Goal: Information Seeking & Learning: Check status

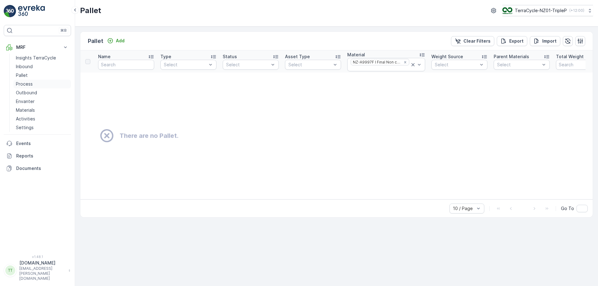
click at [28, 83] on p "Process" at bounding box center [24, 84] width 17 height 6
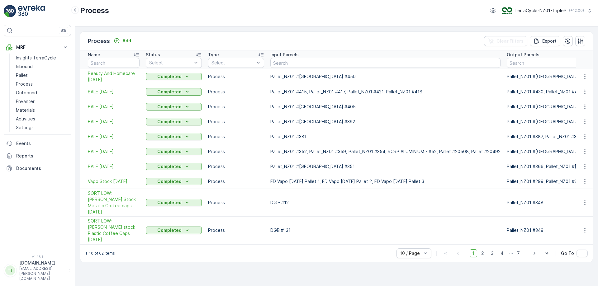
click at [531, 13] on p "TerraCycle-NZ01-TripleP" at bounding box center [541, 10] width 52 height 6
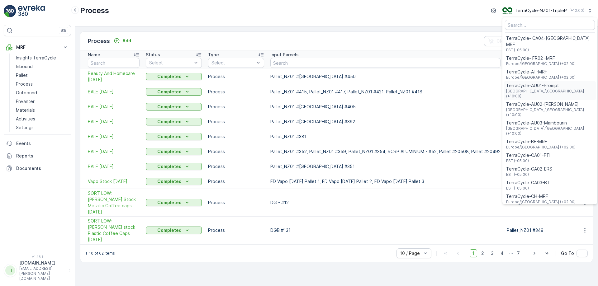
drag, startPoint x: 535, startPoint y: 99, endPoint x: 549, endPoint y: 84, distance: 20.3
click at [549, 84] on ul "TerraCycle- CA04-Canada MRF EST (-05:00) TerraCycle- FR02 -MRF Europe/Paris (+0…" at bounding box center [550, 110] width 95 height 187
click at [549, 89] on span "Australia/Sydney (+10:00)" at bounding box center [550, 94] width 88 height 10
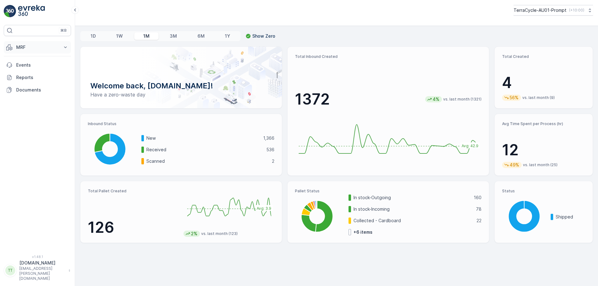
click at [36, 52] on button "MRF" at bounding box center [37, 47] width 67 height 12
click at [28, 84] on p "Process" at bounding box center [24, 84] width 17 height 6
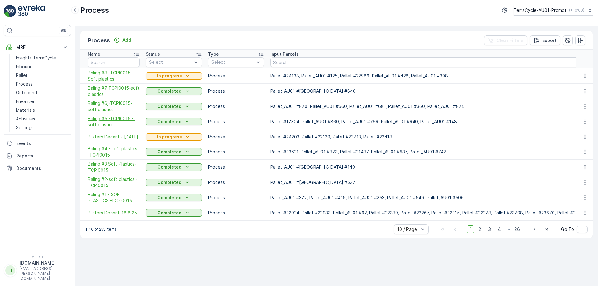
click at [100, 122] on span "Baling #5 -TCPI0015 - soft plastics" at bounding box center [114, 122] width 52 height 12
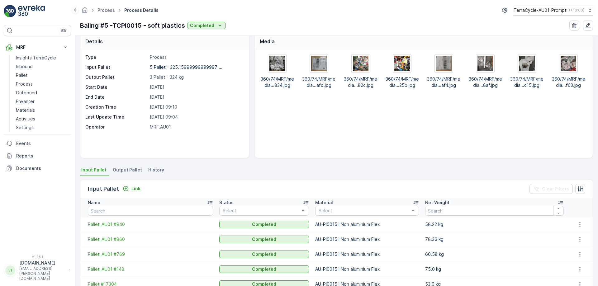
scroll to position [4, 0]
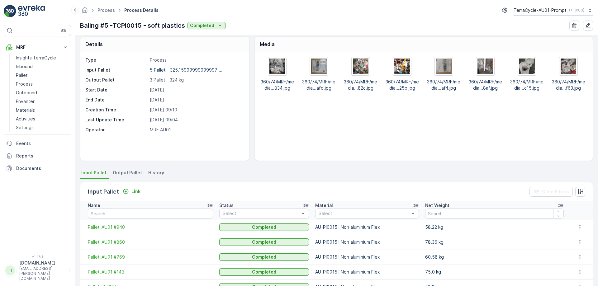
click at [128, 175] on span "Output Pallet" at bounding box center [127, 173] width 29 height 6
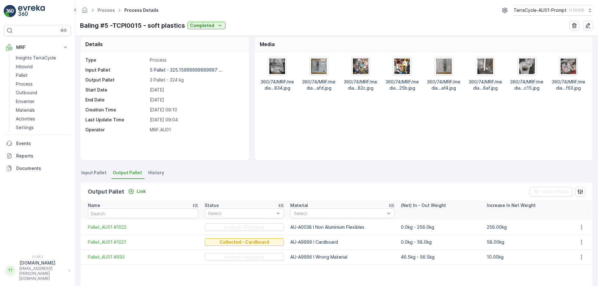
click at [86, 174] on span "Input Pallet" at bounding box center [93, 173] width 25 height 6
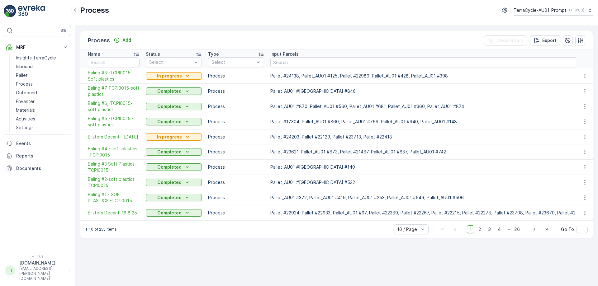
click at [183, 149] on button "Completed" at bounding box center [174, 151] width 56 height 7
click at [117, 89] on span "Baling #7 TCPI0015-soft plastics" at bounding box center [114, 91] width 52 height 12
click at [112, 107] on span "Baling #6,-TCPI0015-soft plastics" at bounding box center [114, 106] width 52 height 12
click at [99, 134] on span "Blisters Decant - [DATE]" at bounding box center [114, 137] width 52 height 6
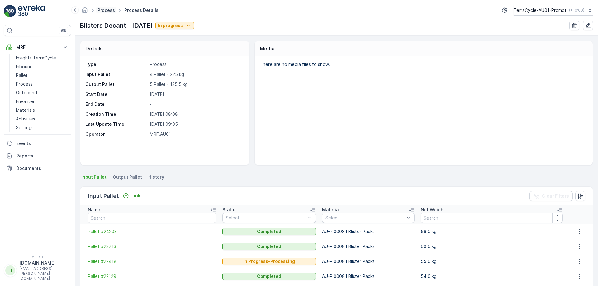
click at [110, 11] on link "Process" at bounding box center [106, 9] width 17 height 5
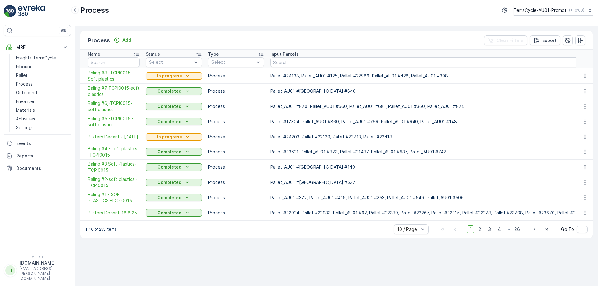
click at [102, 91] on span "Baling #7 TCPI0015-soft plastics" at bounding box center [114, 91] width 52 height 12
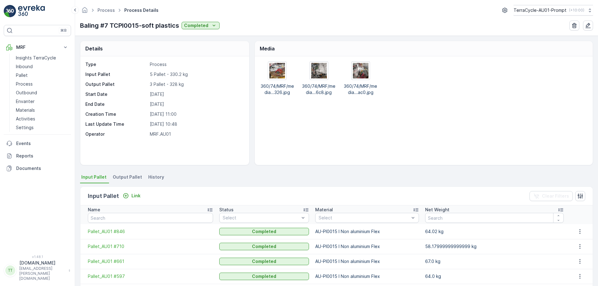
click at [122, 178] on span "Output Pallet" at bounding box center [127, 177] width 29 height 6
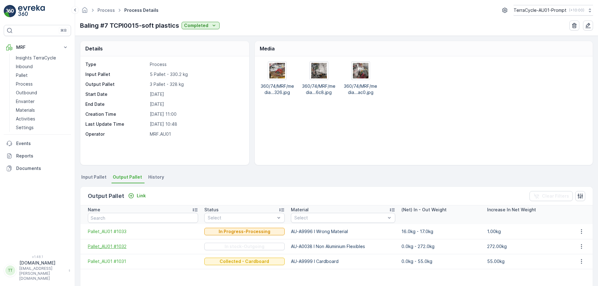
click at [117, 250] on span "Pallet_AU01 #1032" at bounding box center [143, 247] width 110 height 6
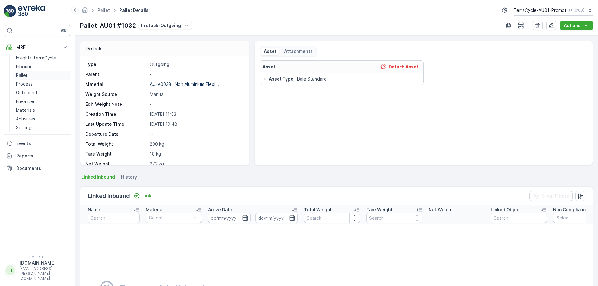
click at [31, 77] on link "Pallet" at bounding box center [42, 75] width 58 height 9
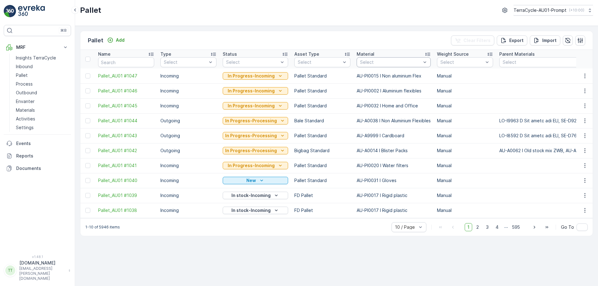
click at [381, 64] on div at bounding box center [391, 62] width 62 height 5
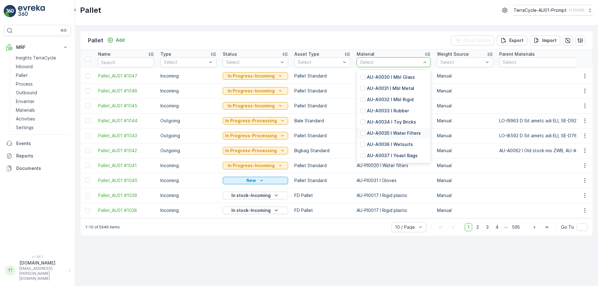
scroll to position [406, 0]
click at [376, 164] on p "AU-A0038 I Non Aluminium Flexibles" at bounding box center [397, 170] width 60 height 12
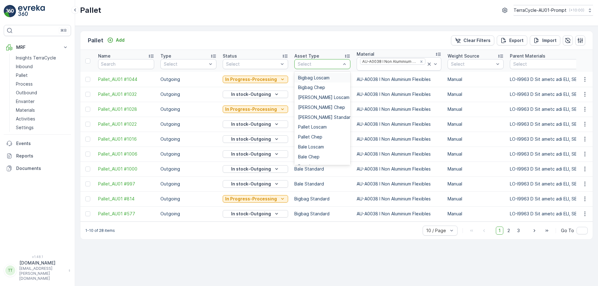
click at [322, 62] on div at bounding box center [319, 64] width 44 height 5
drag, startPoint x: 331, startPoint y: 136, endPoint x: 336, endPoint y: 51, distance: 84.3
click at [336, 51] on th "Asset Type 14 results available. Use Up and Down to choose options, press Enter…" at bounding box center [322, 61] width 62 height 22
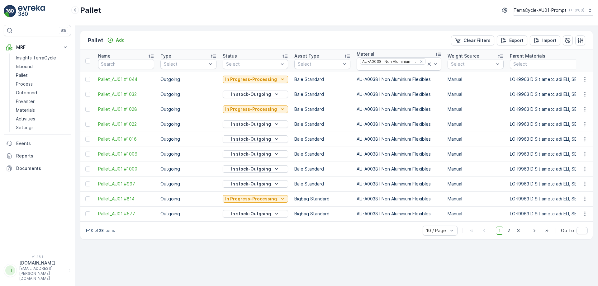
click at [336, 51] on th "Asset Type Select" at bounding box center [322, 61] width 62 height 22
click at [510, 231] on span "2" at bounding box center [509, 231] width 8 height 8
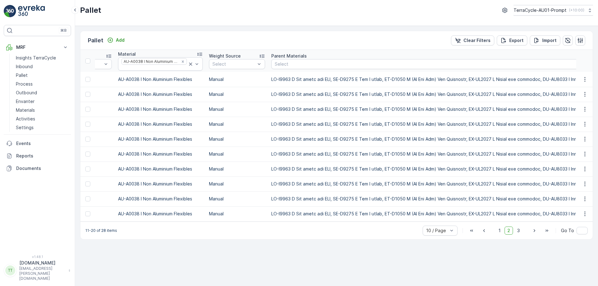
scroll to position [0, 203]
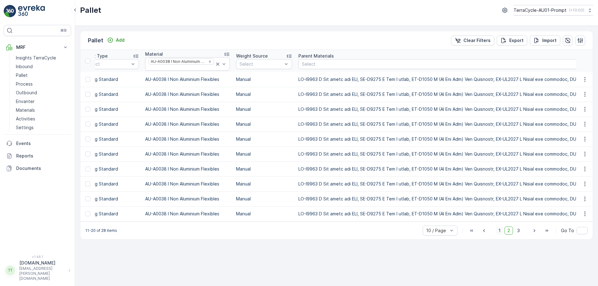
click at [503, 234] on span "1" at bounding box center [499, 231] width 7 height 8
